Goal: Book appointment/travel/reservation

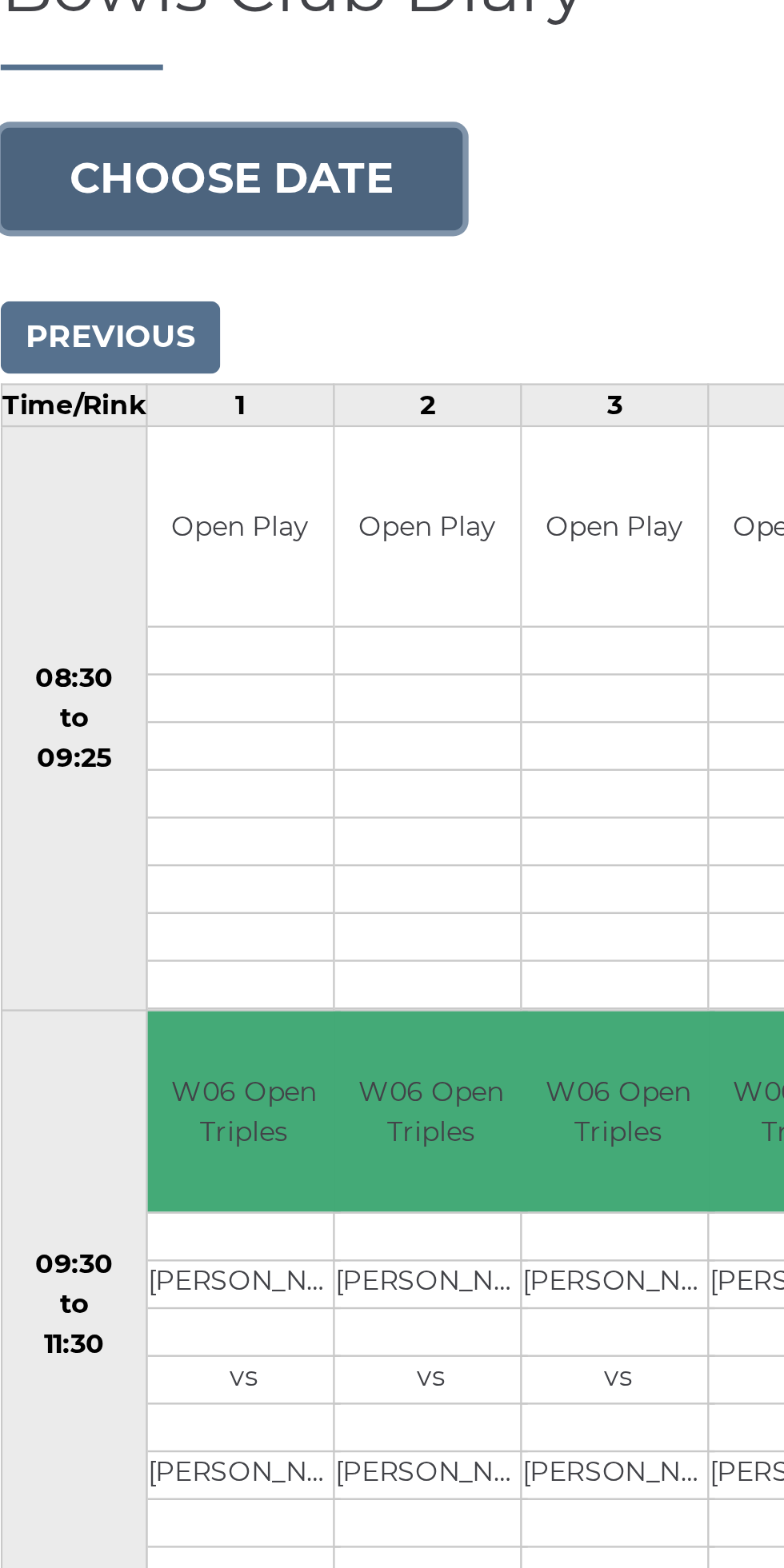
click at [128, 244] on button "Choose date" at bounding box center [109, 245] width 194 height 43
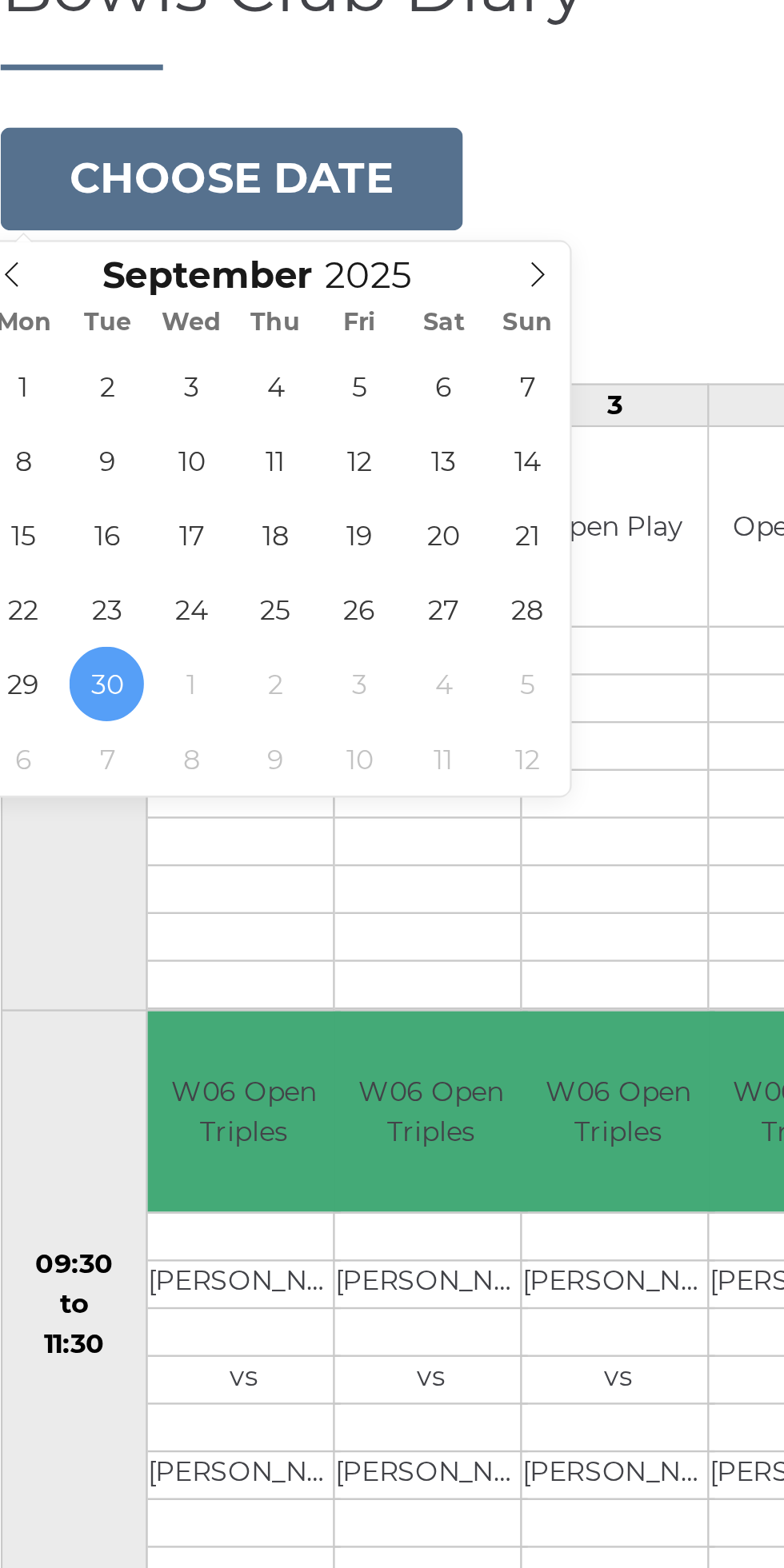
click at [237, 286] on icon at bounding box center [237, 286] width 12 height 12
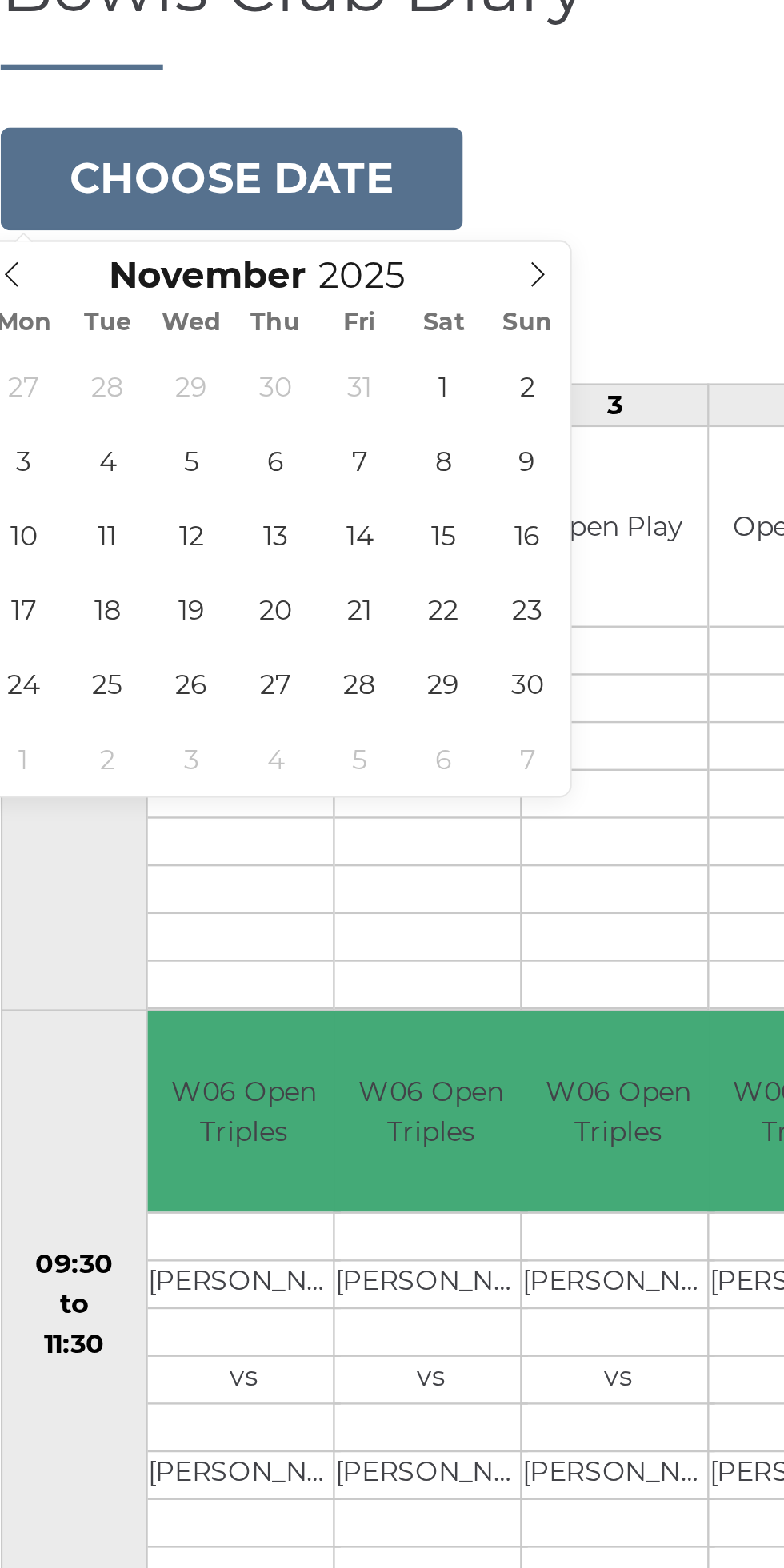
click at [17, 287] on icon at bounding box center [17, 286] width 12 height 12
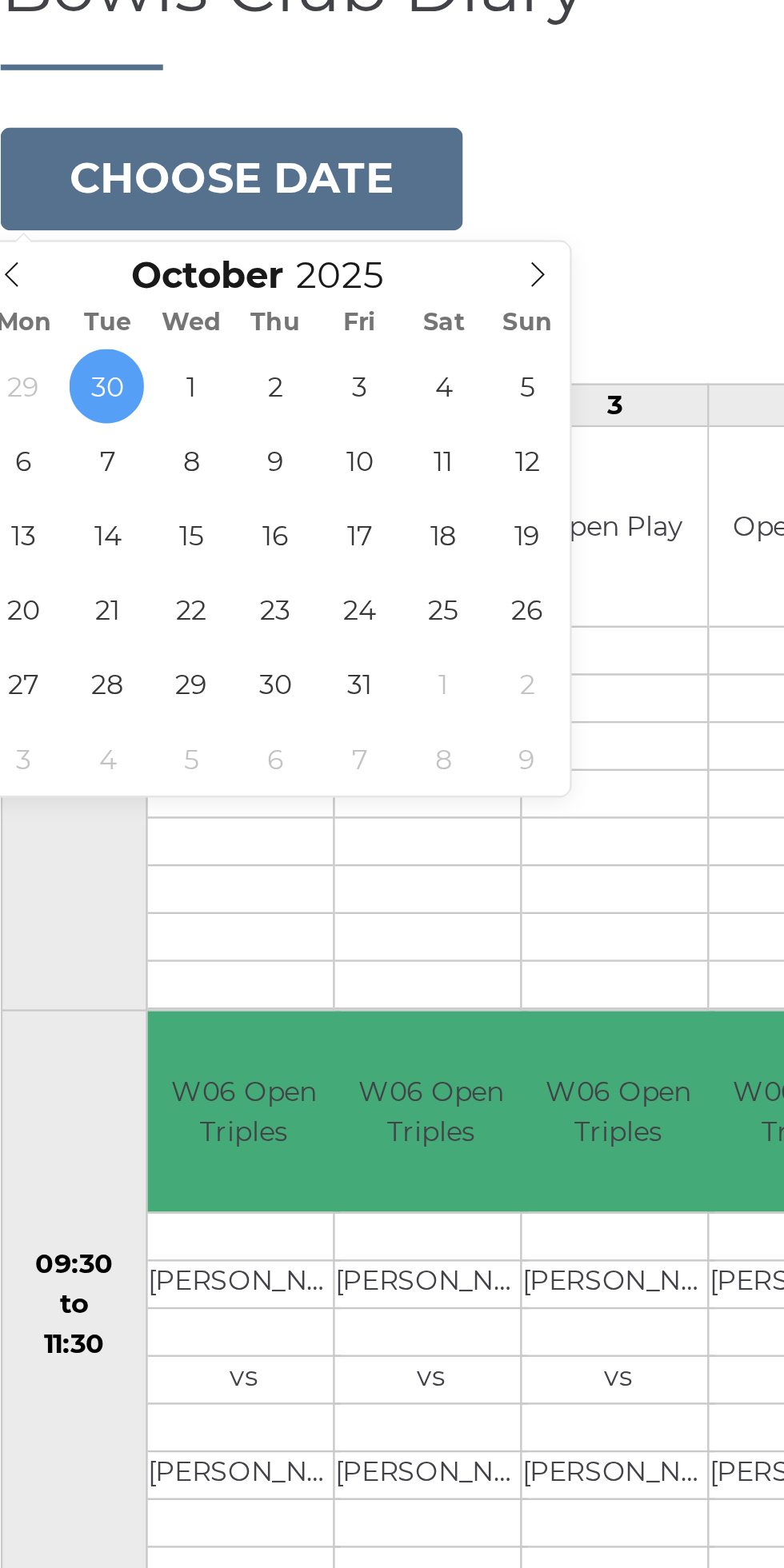
type input "2025-10-15"
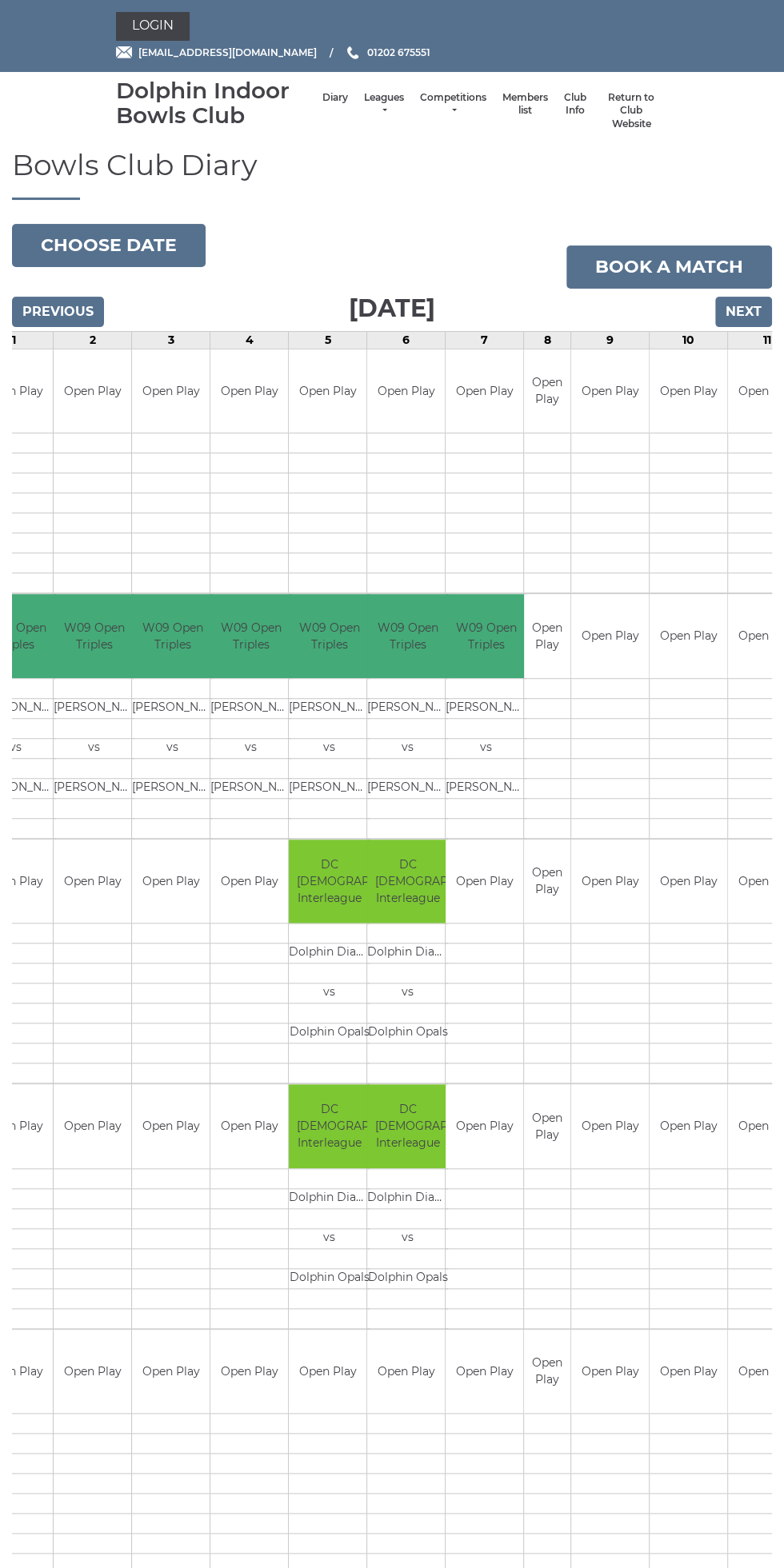
scroll to position [0, 63]
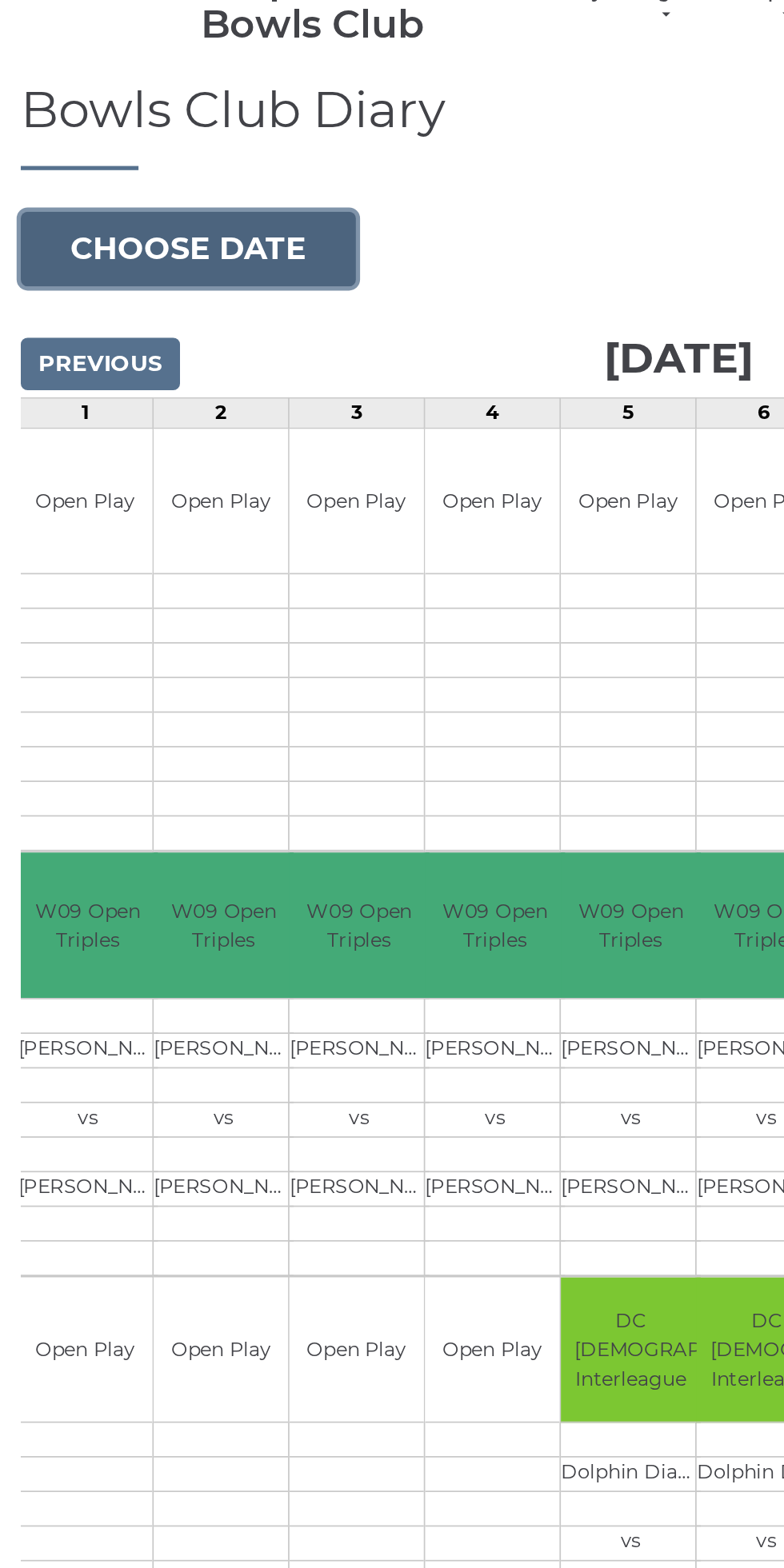
click at [133, 235] on button "Choose date" at bounding box center [109, 245] width 194 height 43
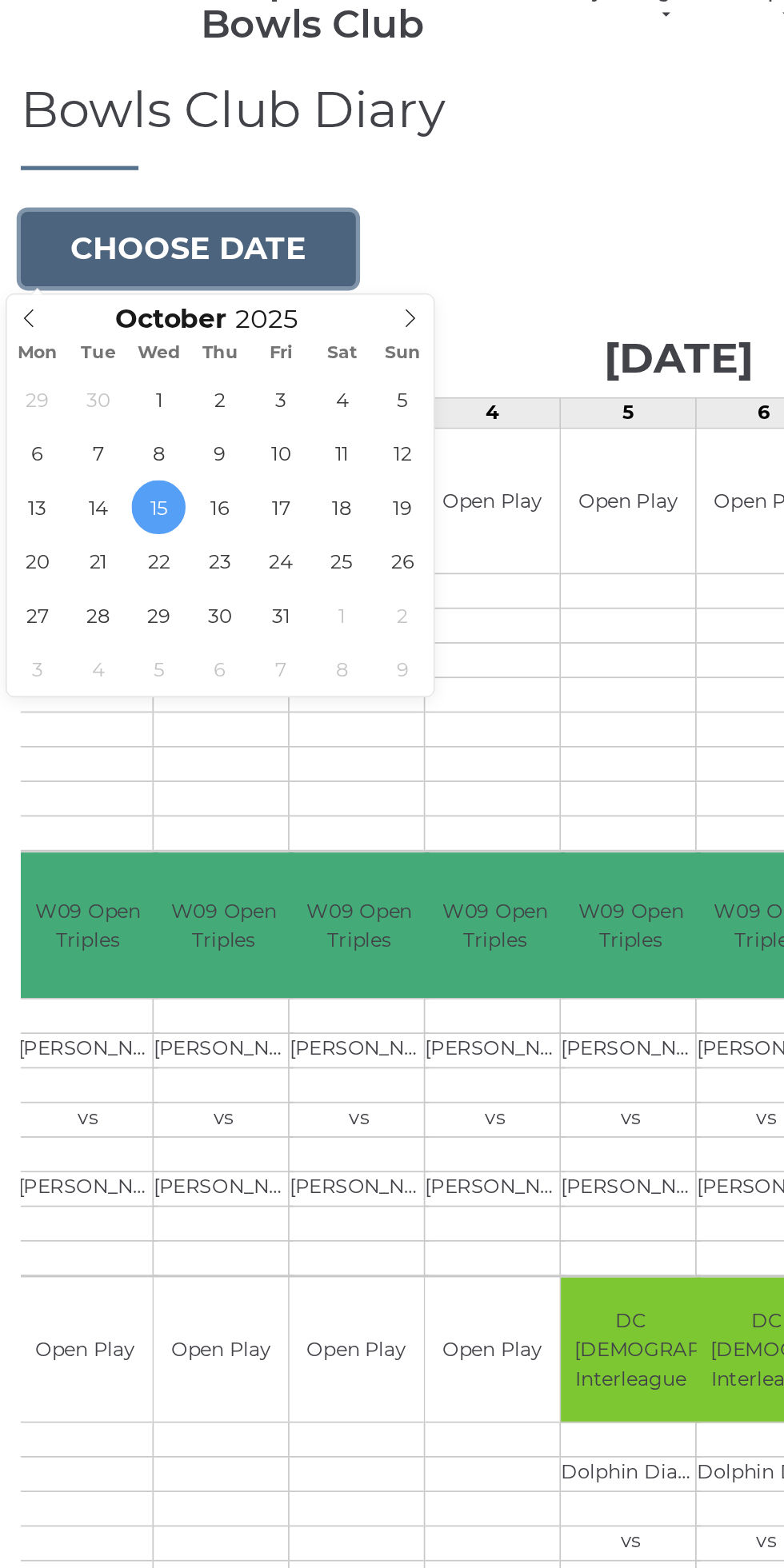
type input "[DATE]"
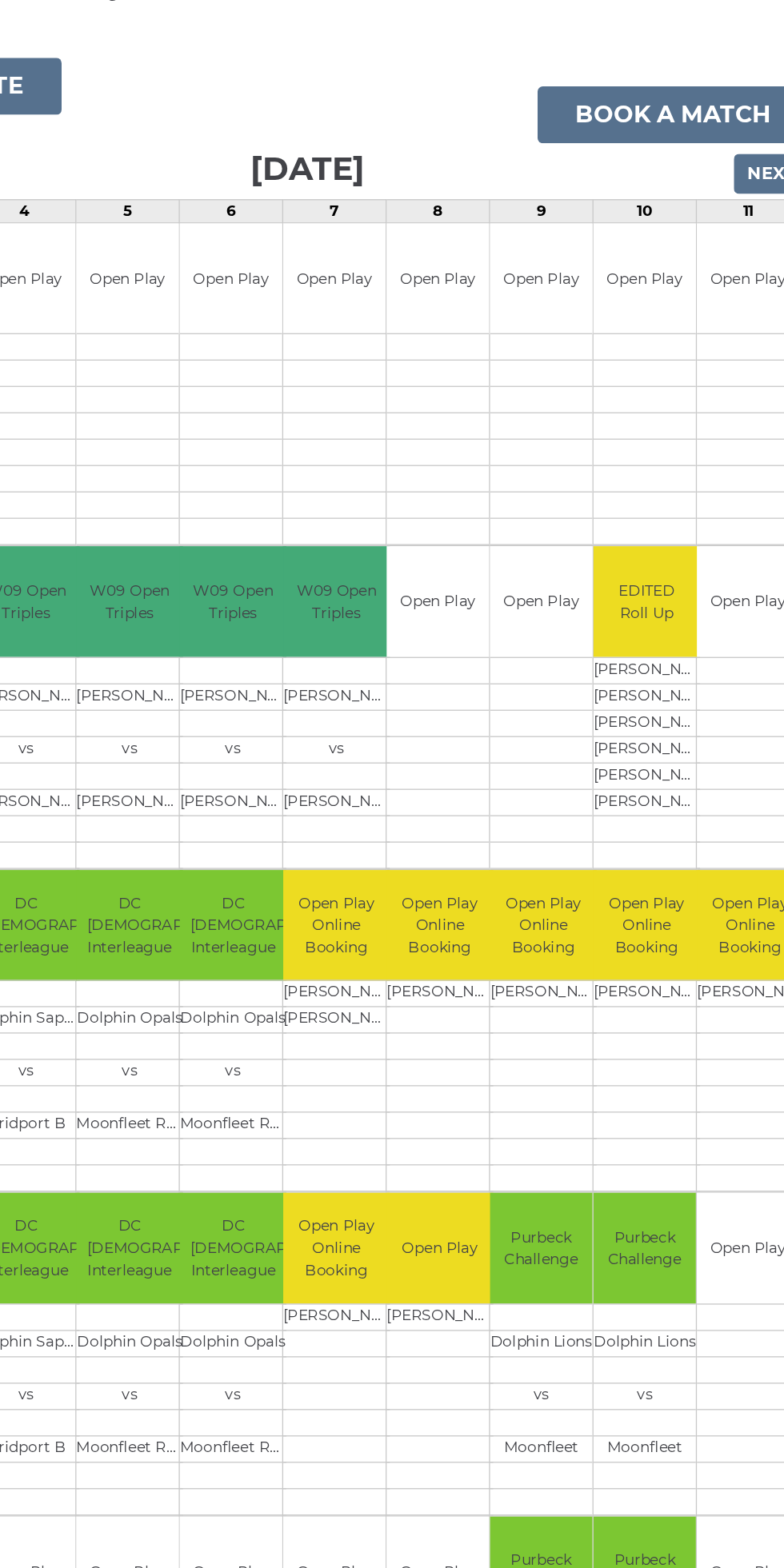
scroll to position [8, 0]
